Goal: Download file/media

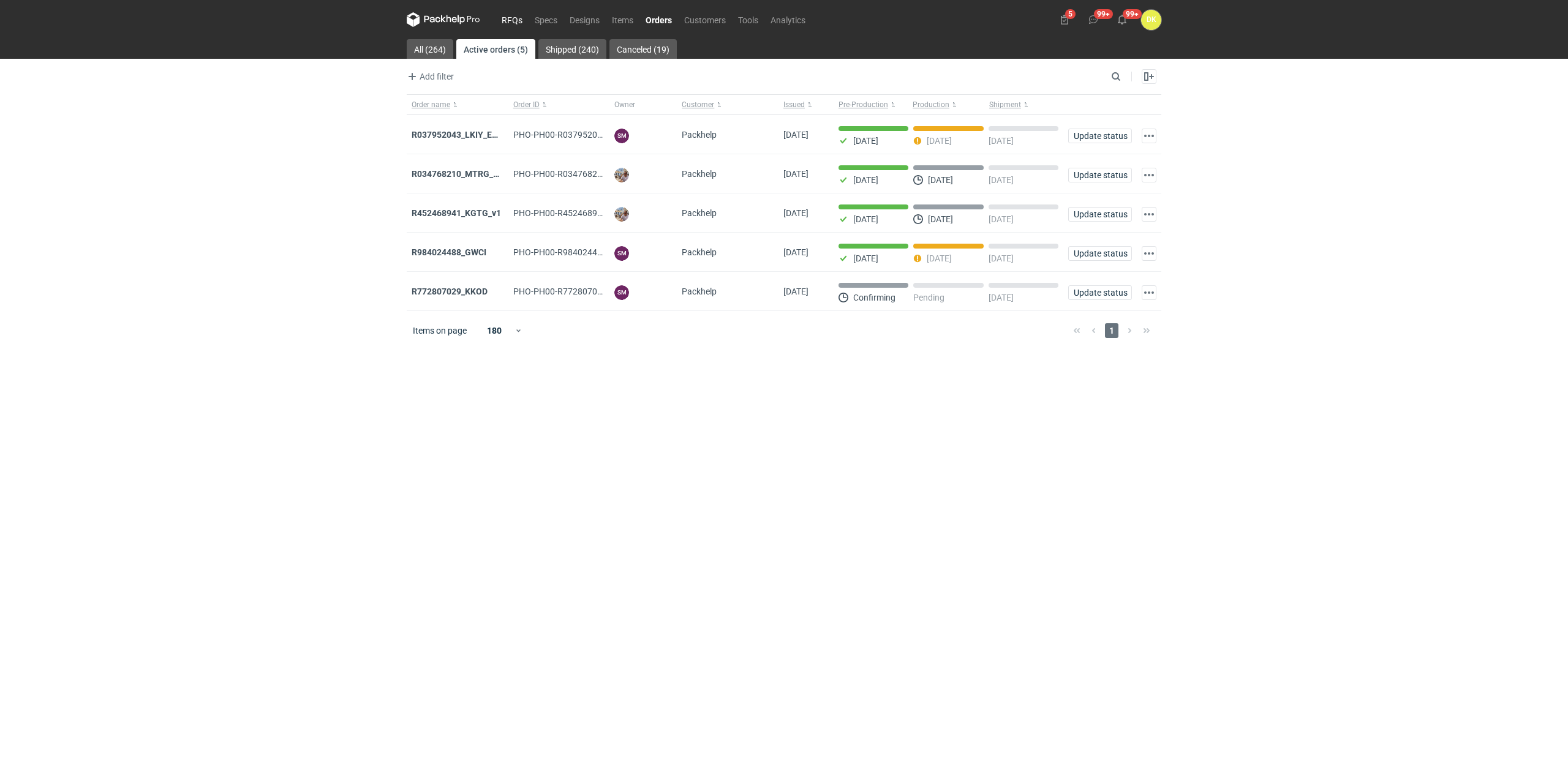
click at [501, 24] on link "RFQs" at bounding box center [512, 19] width 33 height 15
click at [479, 133] on strong "R037952043_LKIY_EBJQ" at bounding box center [459, 135] width 97 height 10
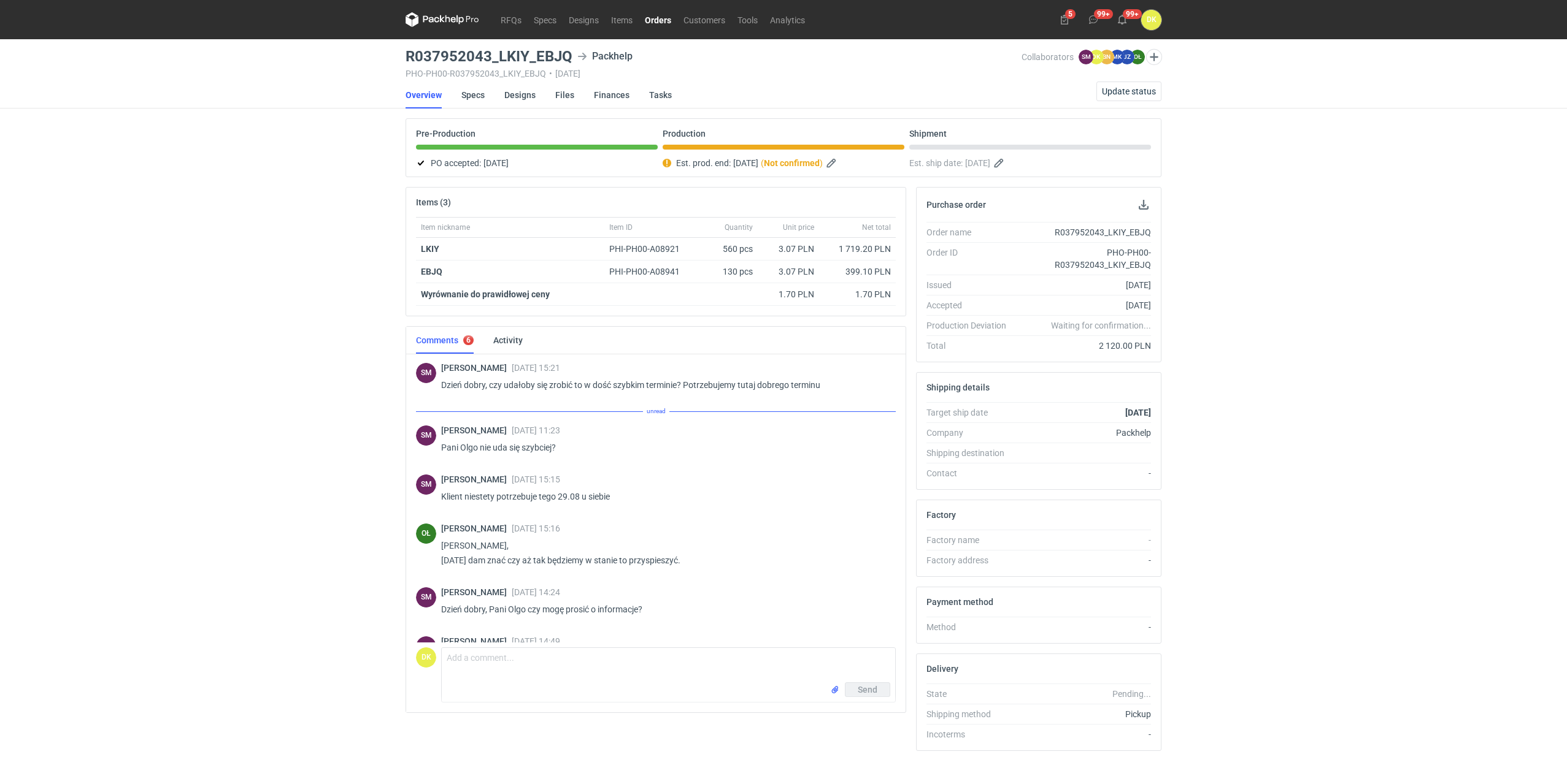
scroll to position [99, 0]
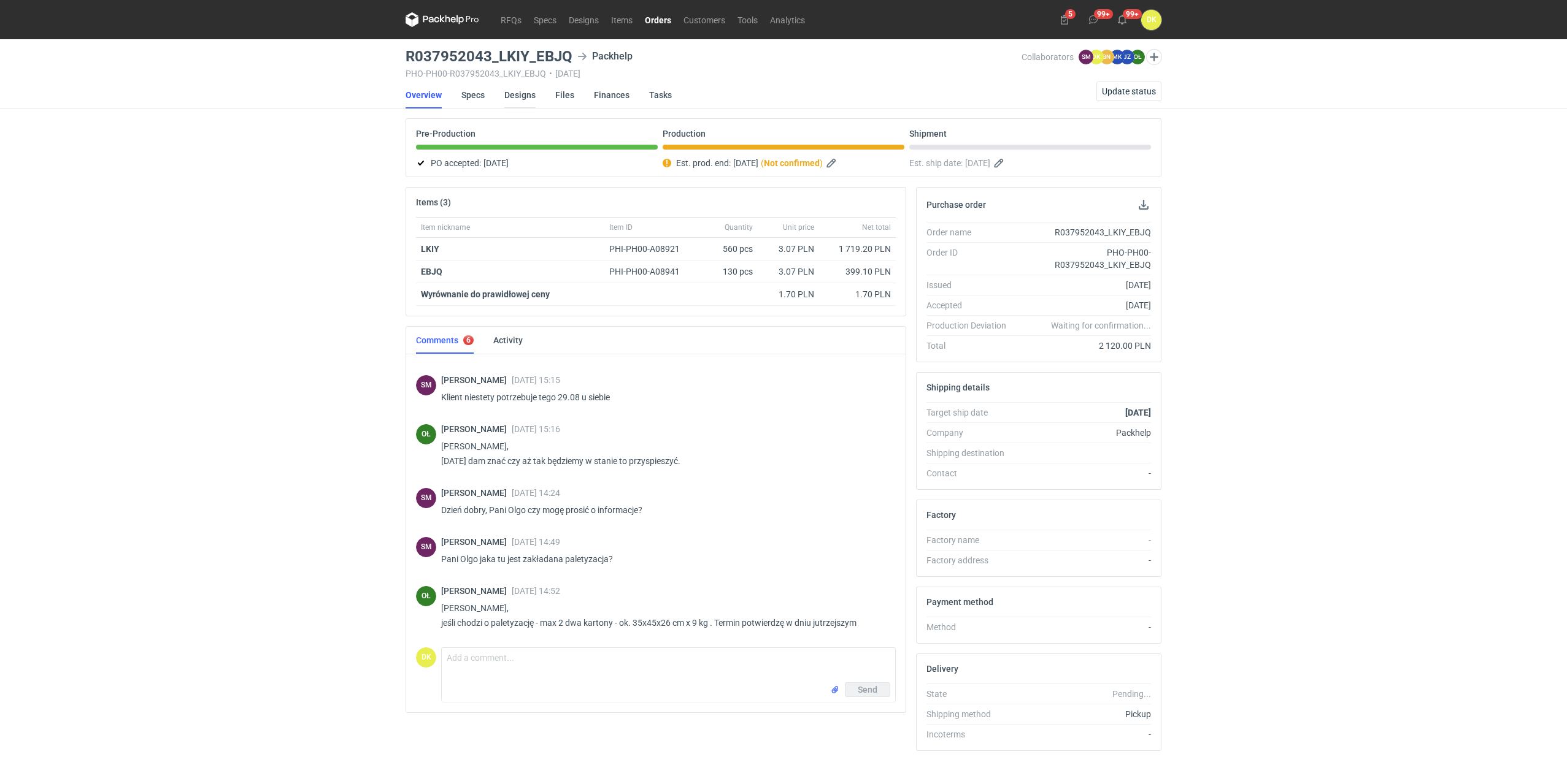
click at [520, 93] on link "Designs" at bounding box center [520, 94] width 31 height 27
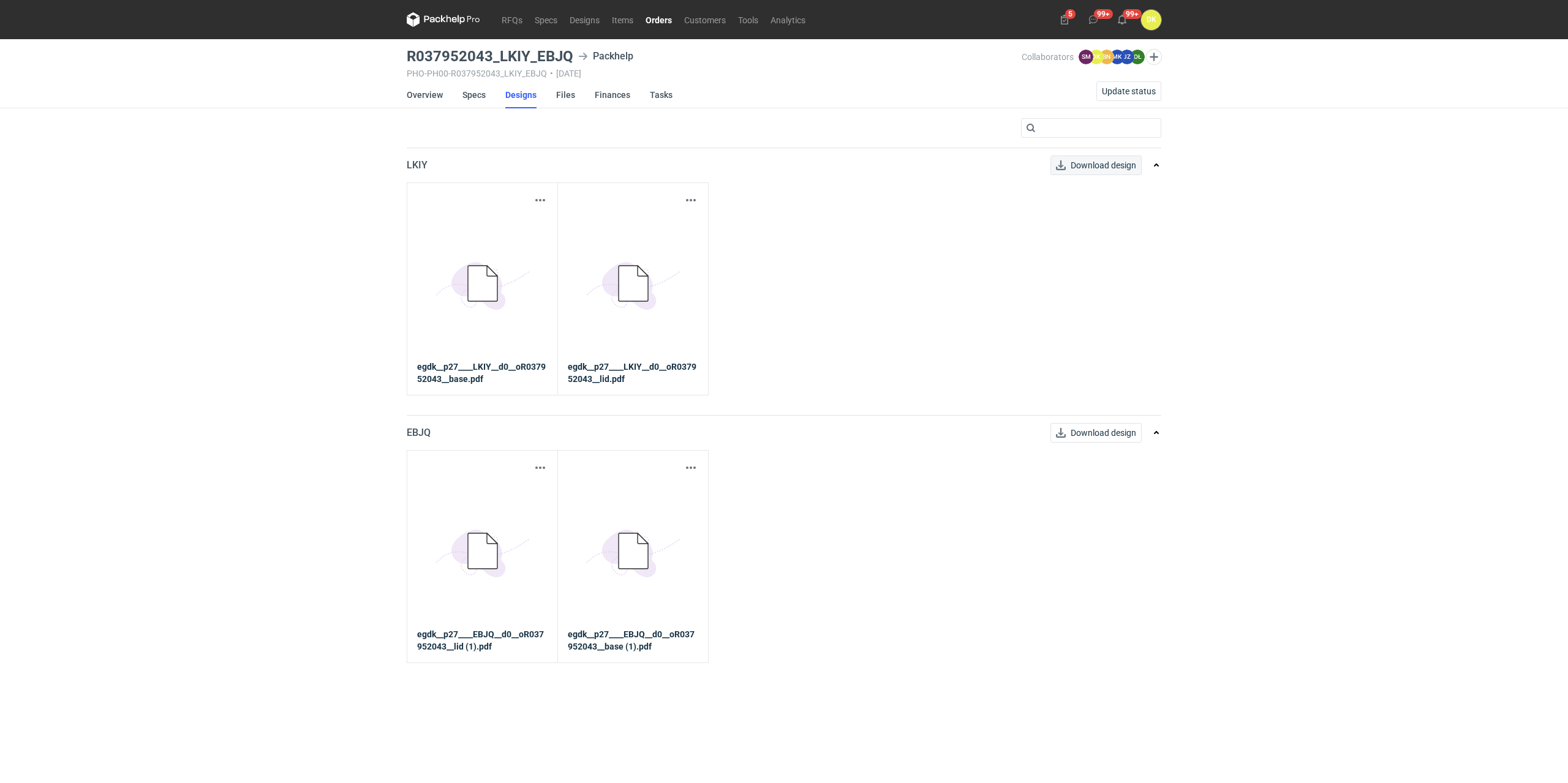
click at [1088, 156] on div "LKIY Download design" at bounding box center [774, 166] width 735 height 34
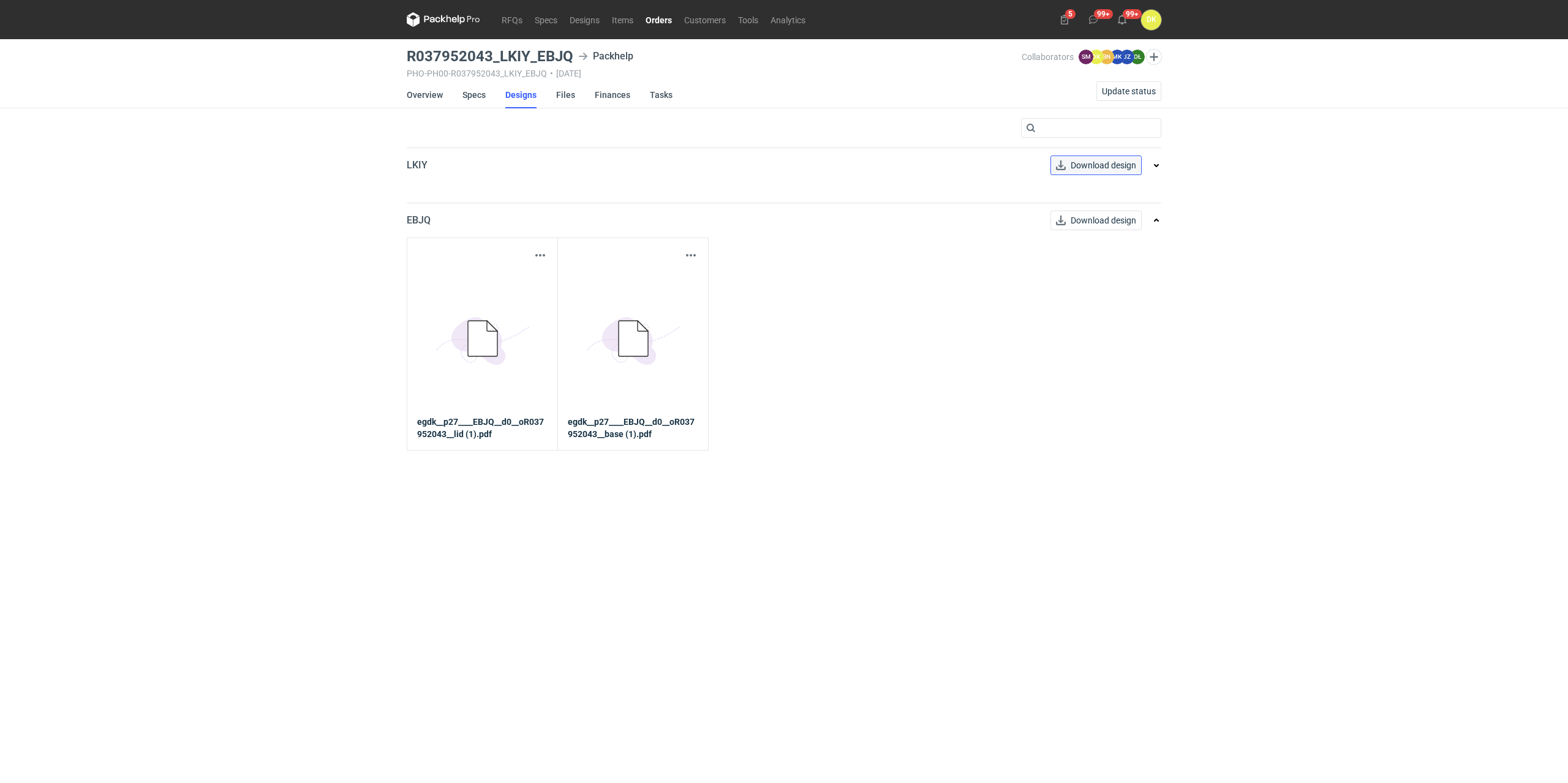
click at [1101, 164] on span "Download design" at bounding box center [1104, 166] width 66 height 9
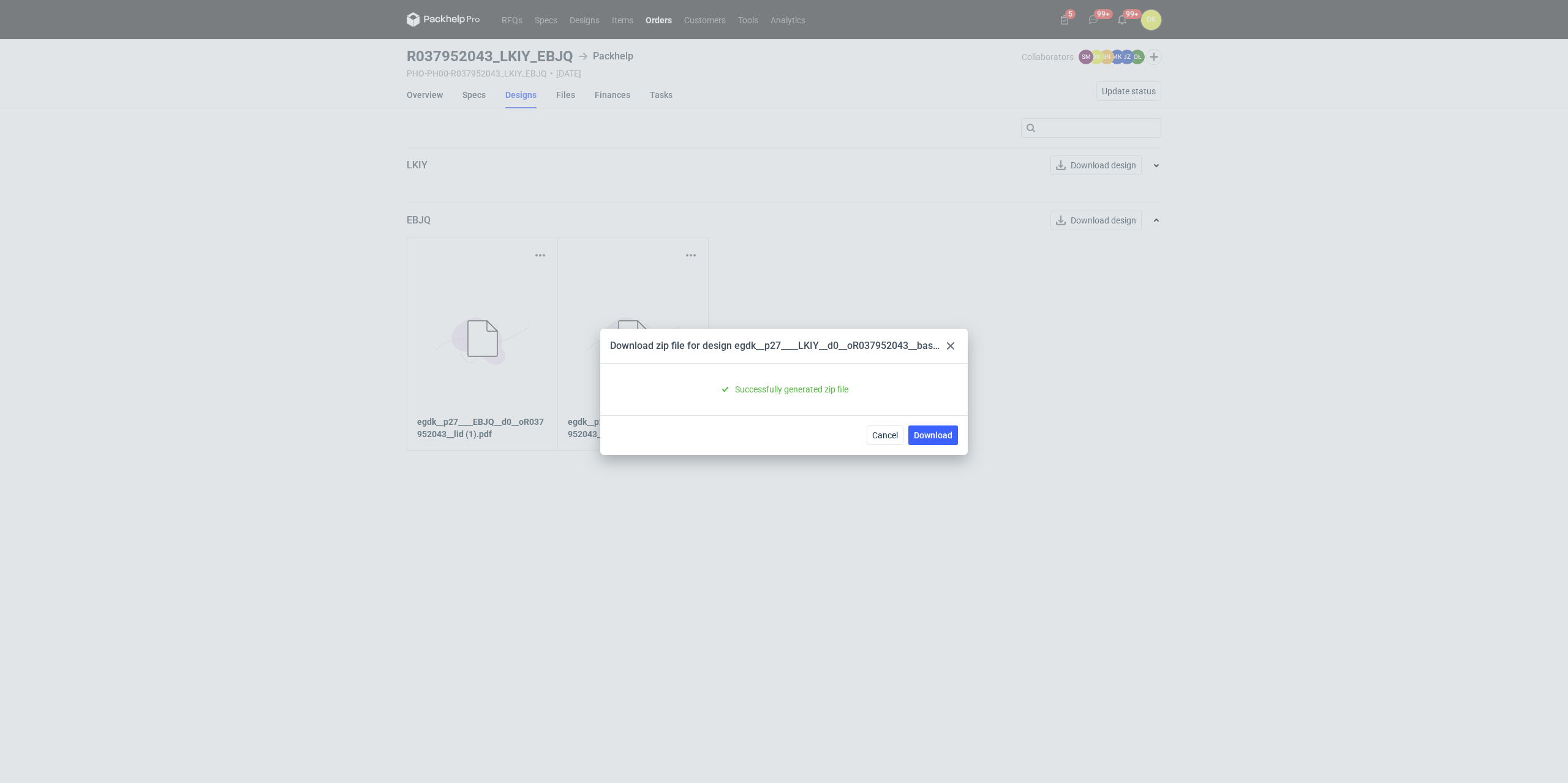
click at [926, 445] on div "Cancel Download" at bounding box center [784, 435] width 368 height 40
click at [931, 434] on link "Download" at bounding box center [933, 436] width 50 height 19
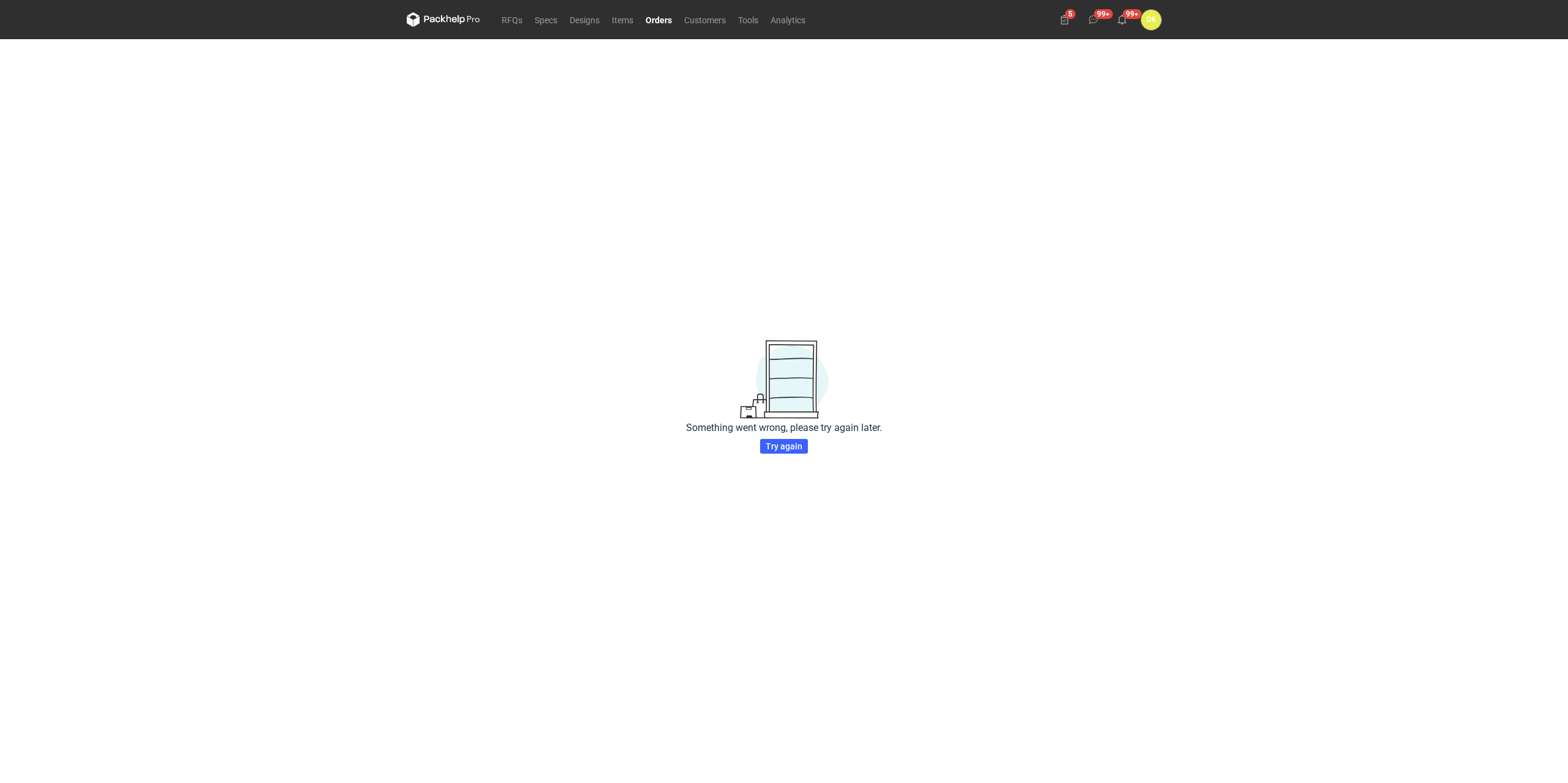
click at [1053, 211] on div "30467AC4-B6AC-4AFA-B0EE-4295CC17E142 Something went wrong, please try again lat…" at bounding box center [784, 411] width 1568 height 744
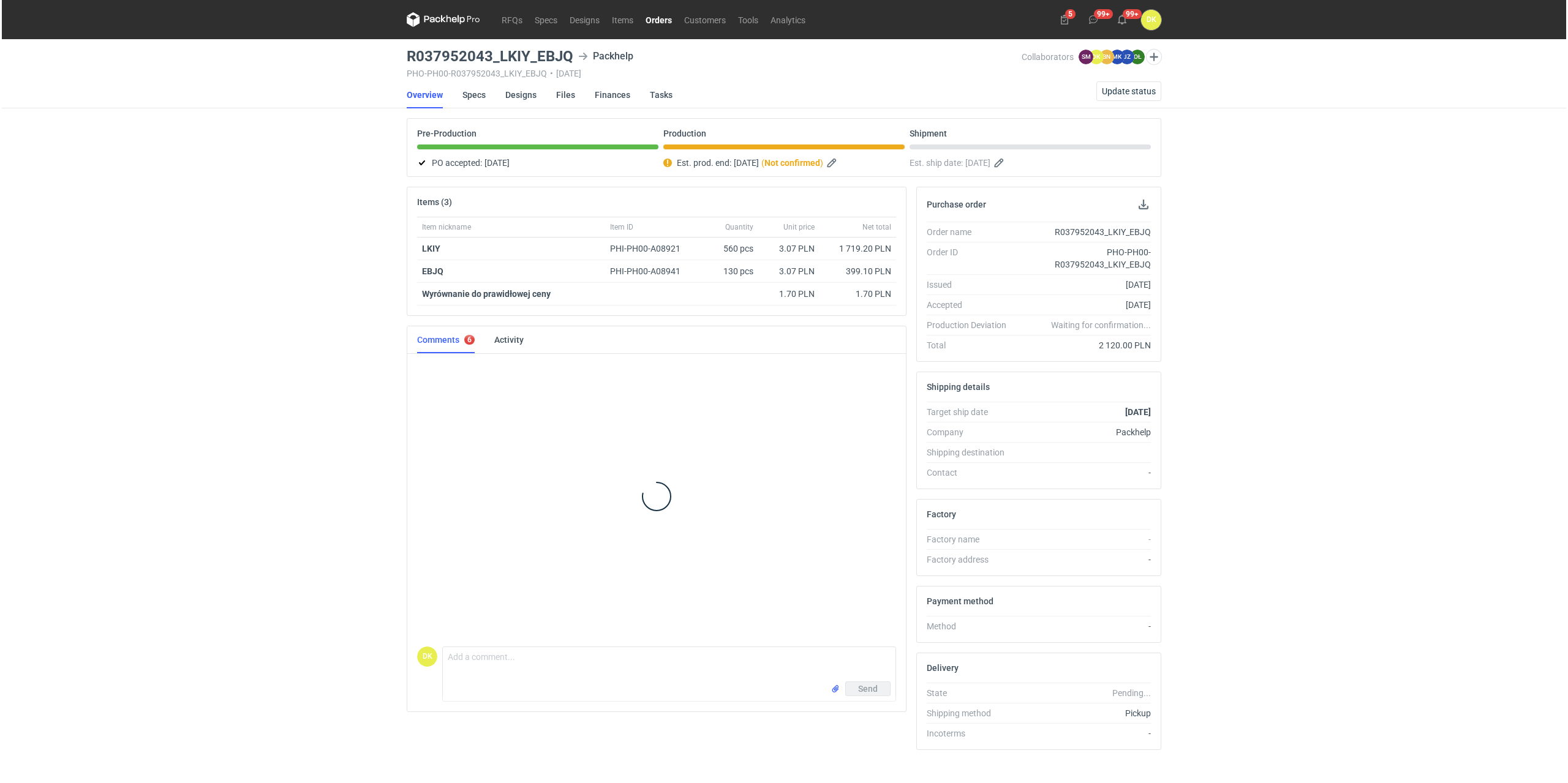
scroll to position [99, 0]
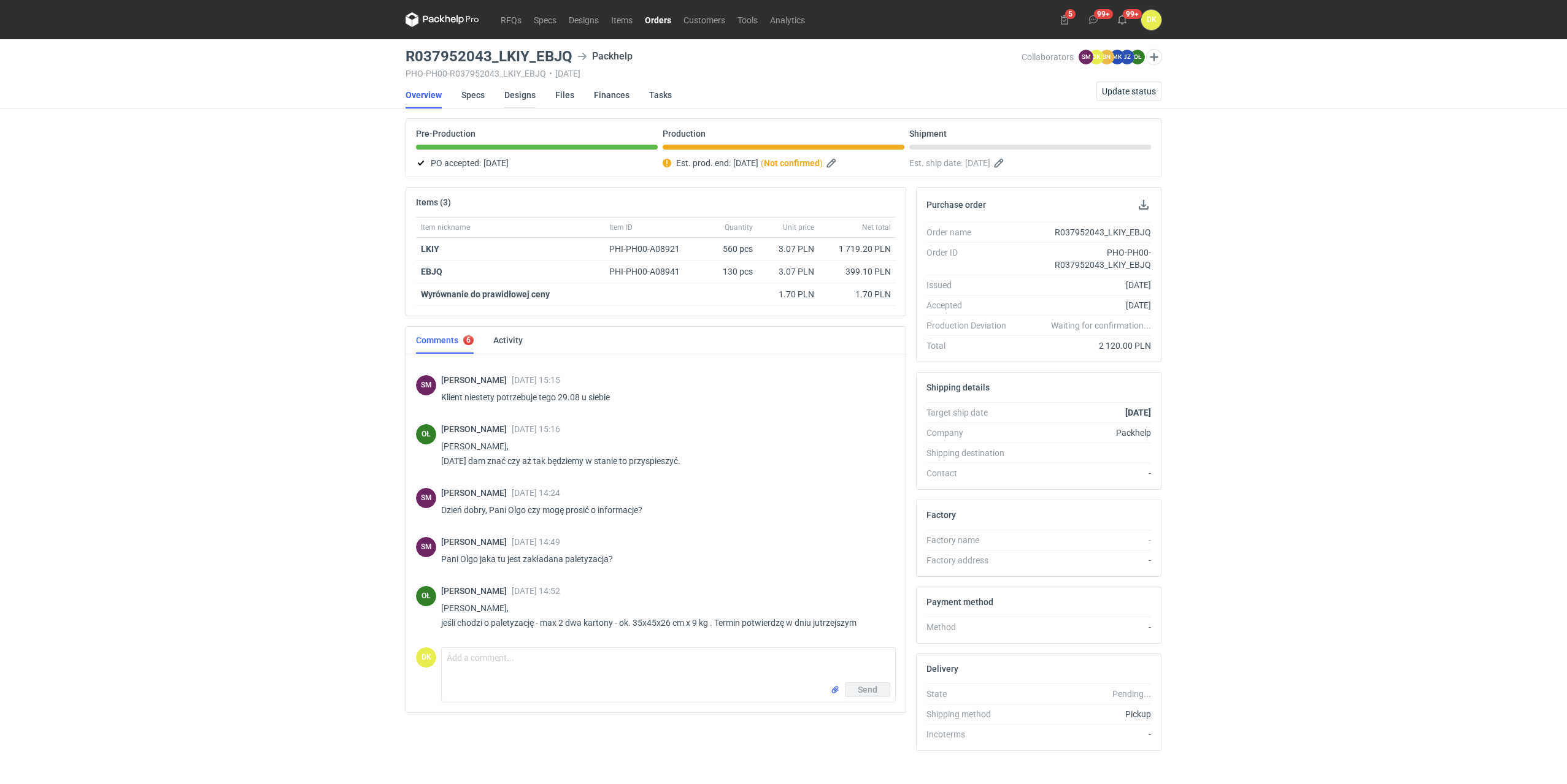
click at [525, 95] on link "Designs" at bounding box center [520, 94] width 31 height 27
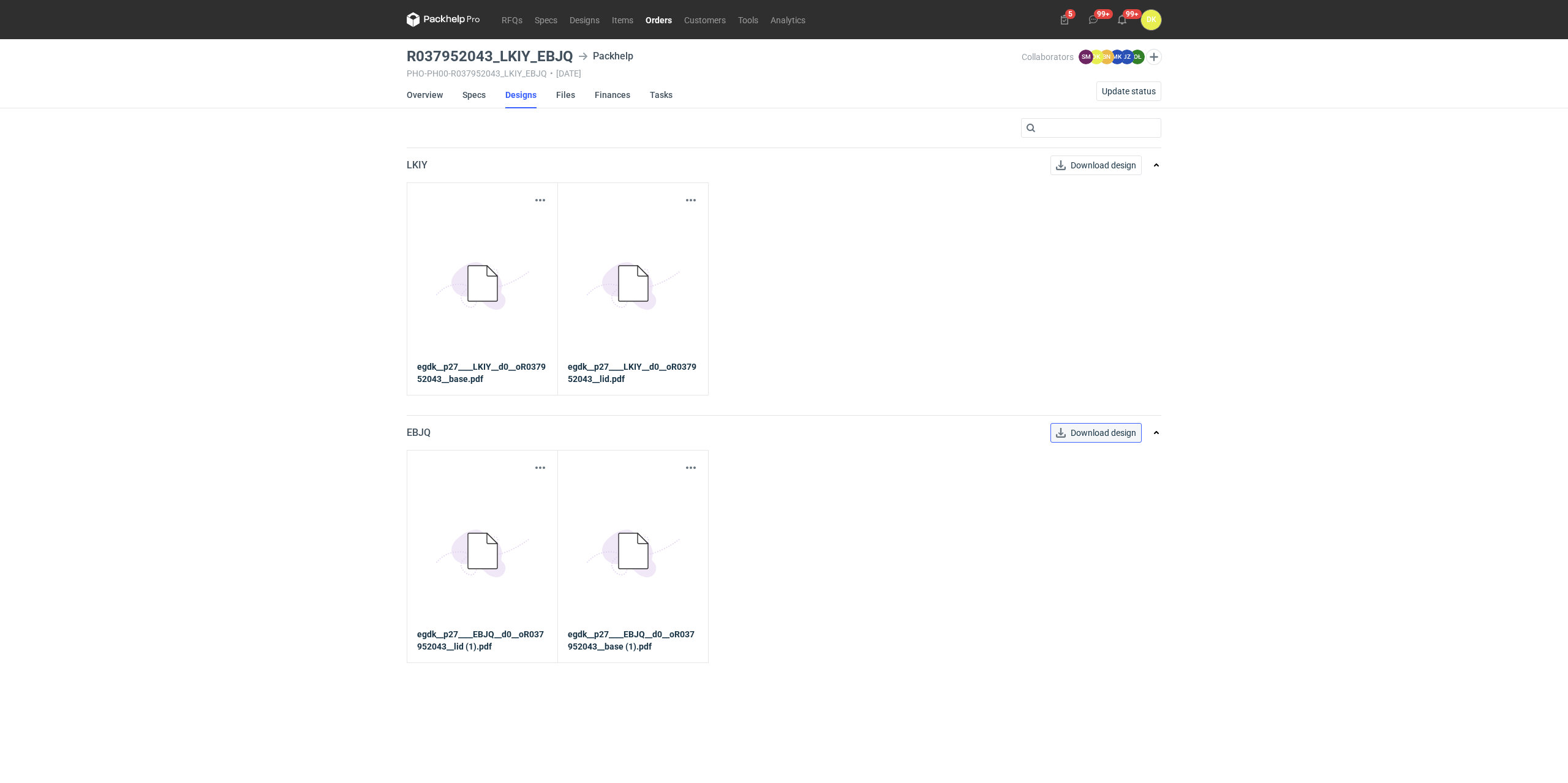
click at [1083, 438] on button "Download design" at bounding box center [1096, 433] width 91 height 19
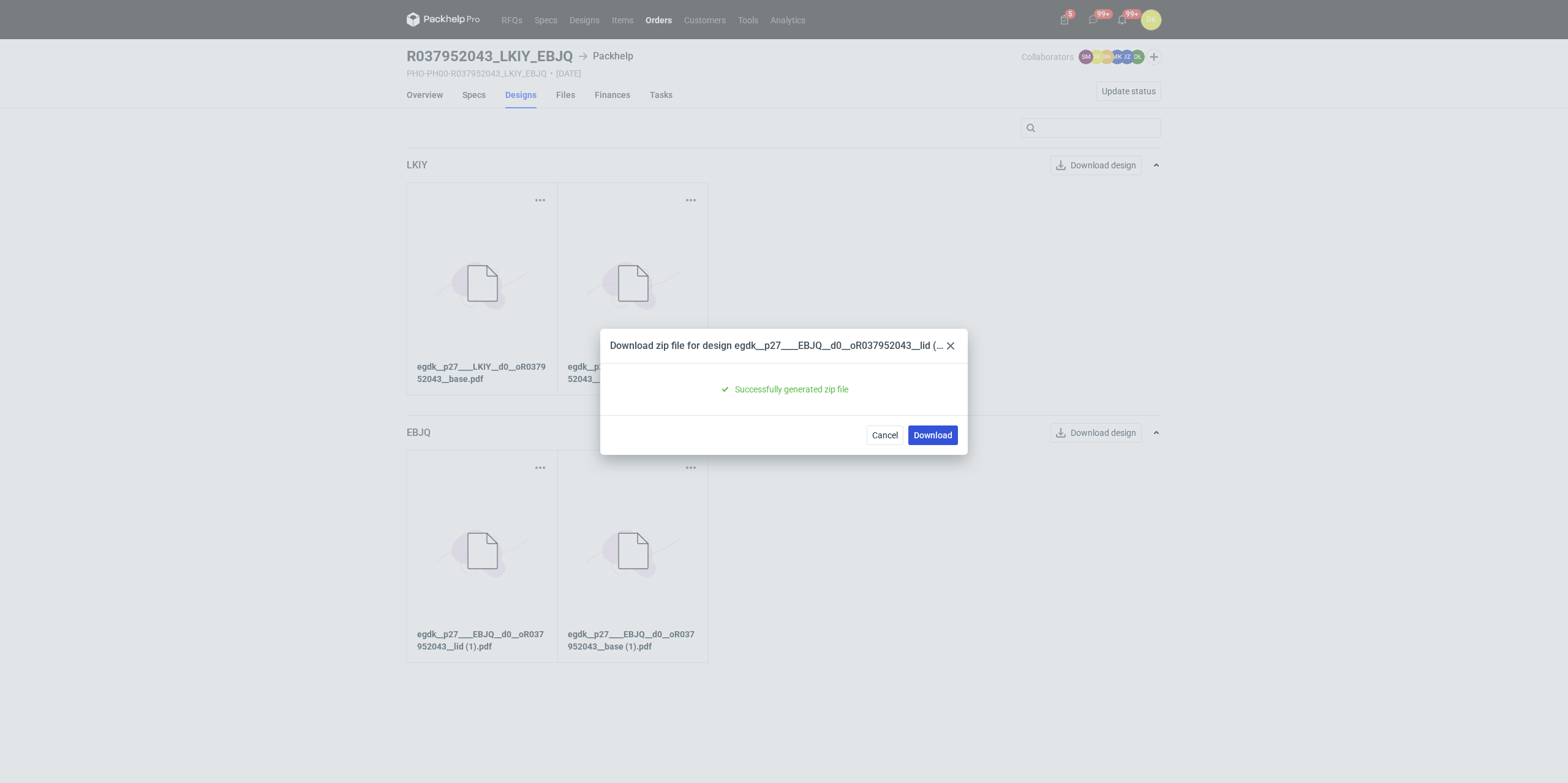
click at [927, 431] on link "Download" at bounding box center [933, 436] width 50 height 19
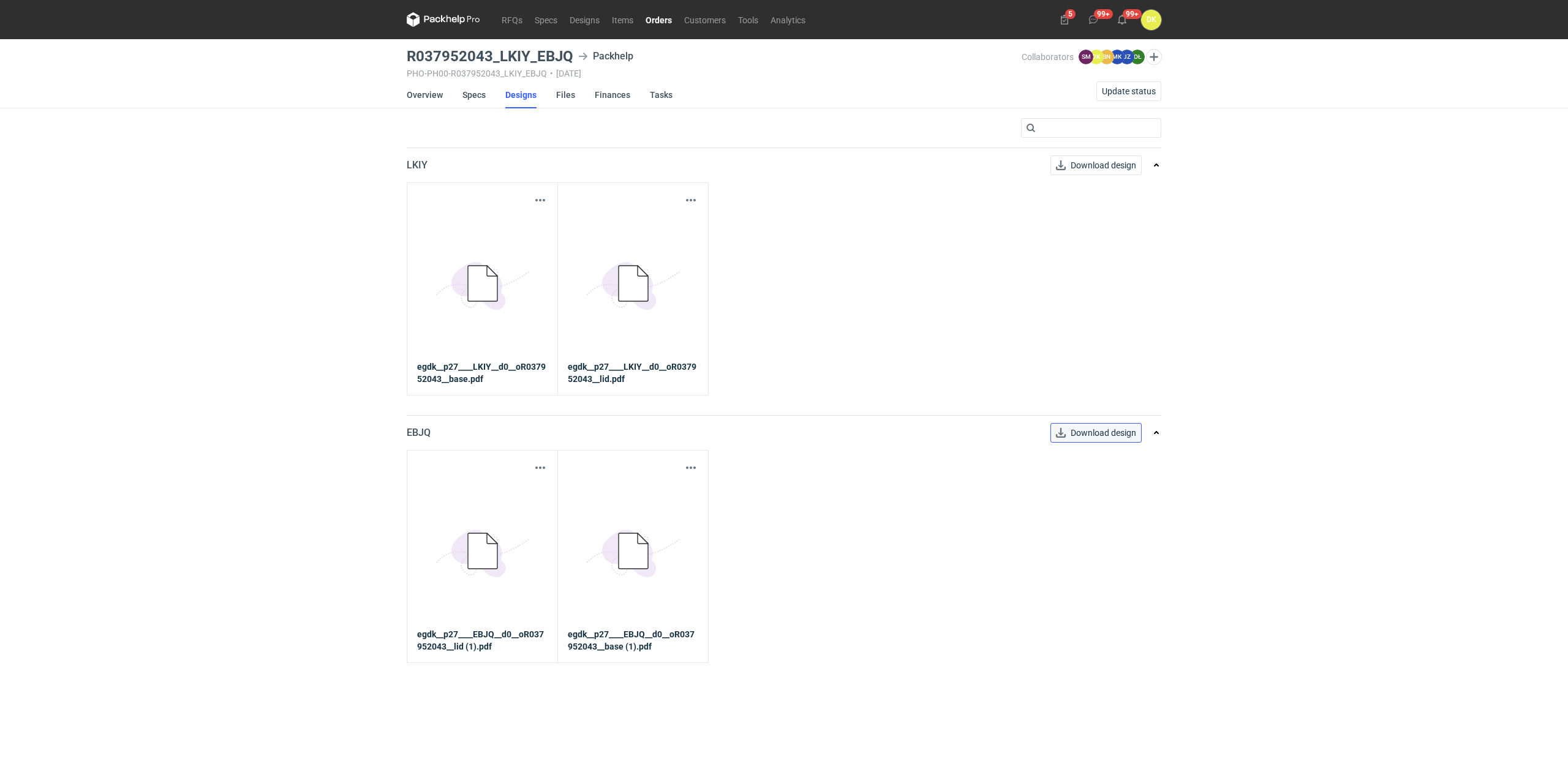
click at [1076, 436] on link "Download design" at bounding box center [1096, 433] width 91 height 19
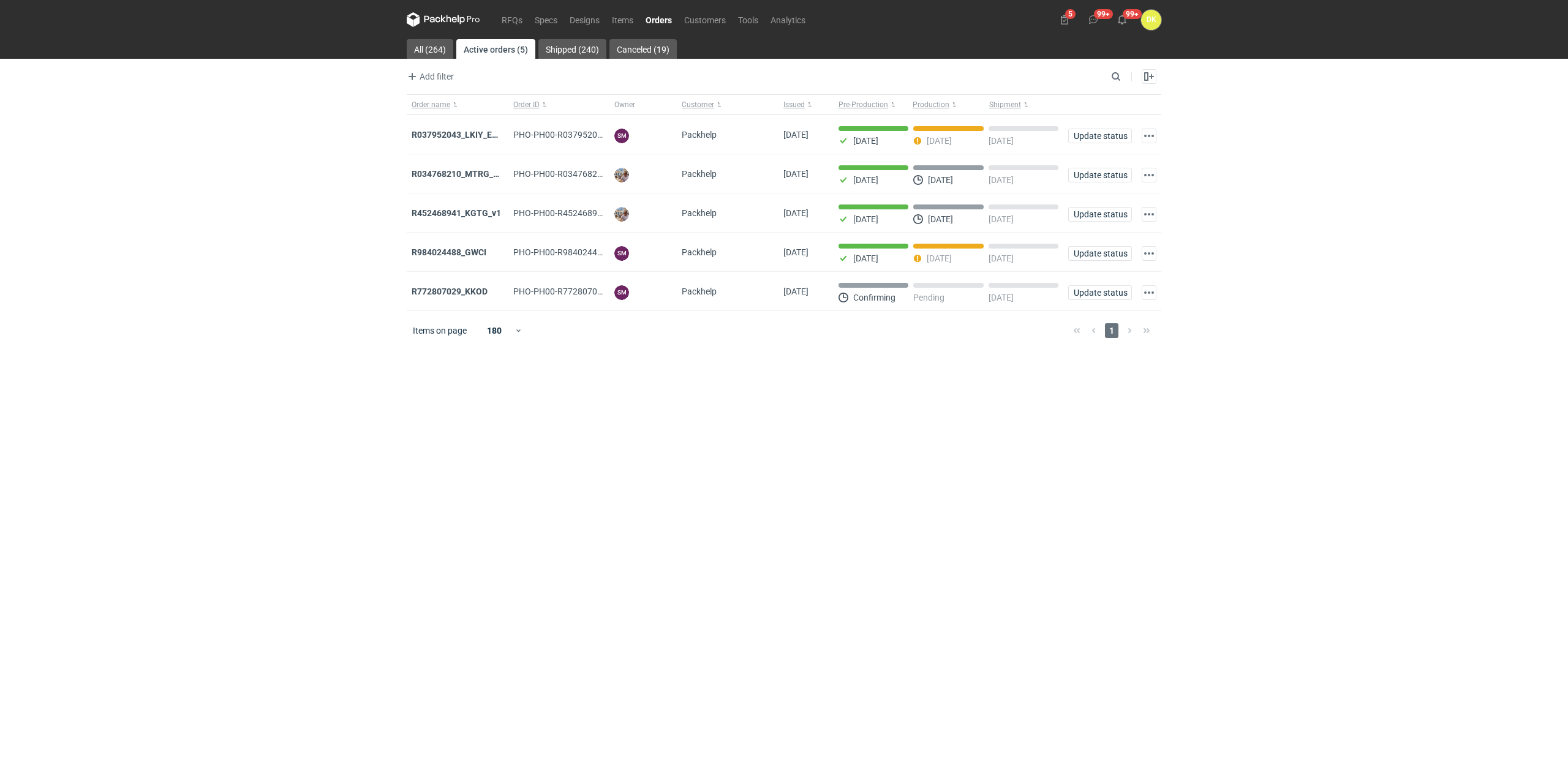
drag, startPoint x: 896, startPoint y: 532, endPoint x: 942, endPoint y: 536, distance: 46.2
click at [896, 532] on main "All (264) Active orders (5) Shipped (240) Canceled (19) Add filter Owner first …" at bounding box center [784, 411] width 765 height 744
